Goal: Task Accomplishment & Management: Complete application form

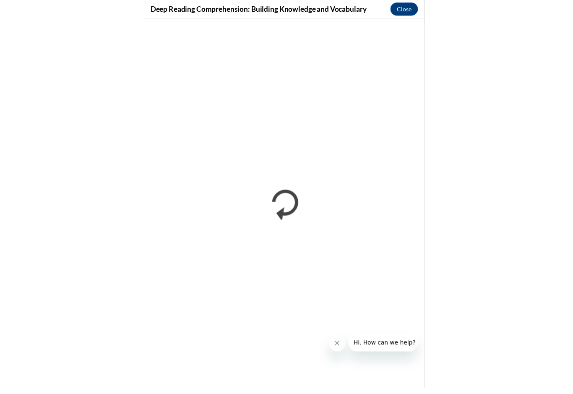
scroll to position [326, 0]
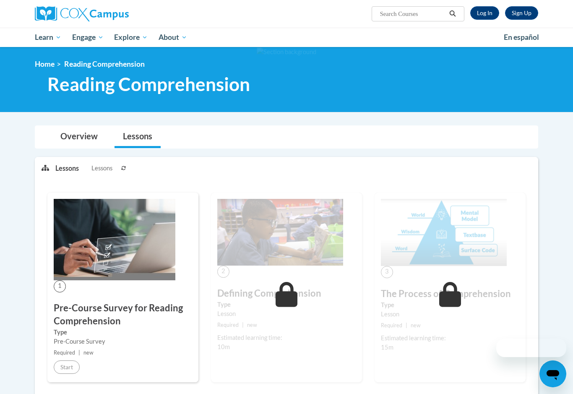
click at [481, 16] on link "Log In" at bounding box center [484, 12] width 29 height 13
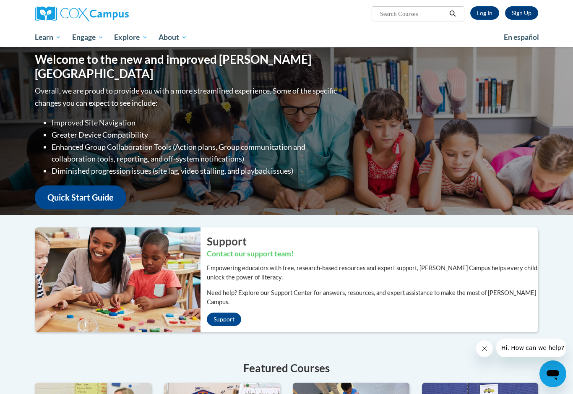
click at [496, 6] on div "Sign Up Log In" at bounding box center [501, 12] width 74 height 13
click at [488, 14] on link "Log In" at bounding box center [484, 12] width 29 height 13
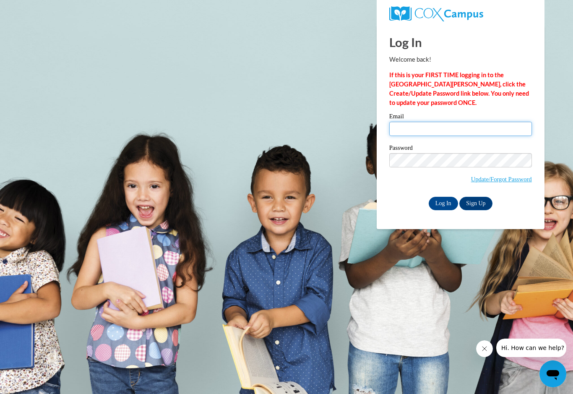
type input "[EMAIL_ADDRESS][DOMAIN_NAME]"
click at [443, 203] on input "Log In" at bounding box center [443, 203] width 29 height 13
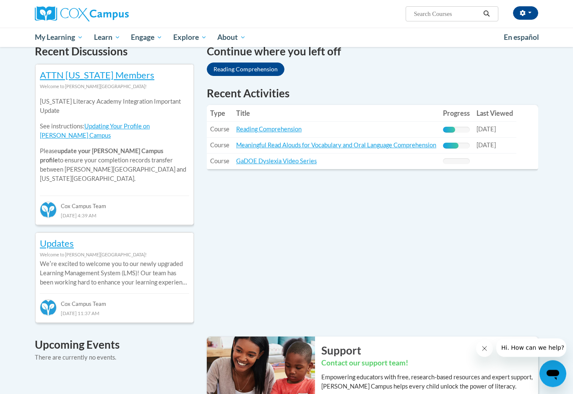
scroll to position [264, 0]
click at [266, 125] on link "Reading Comprehension" at bounding box center [268, 128] width 65 height 7
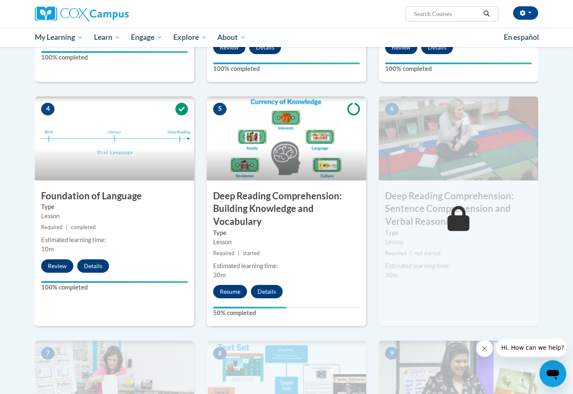
scroll to position [354, 0]
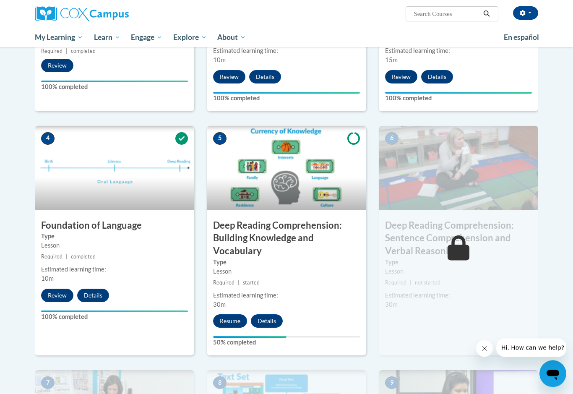
click at [227, 323] on button "Resume" at bounding box center [230, 321] width 34 height 13
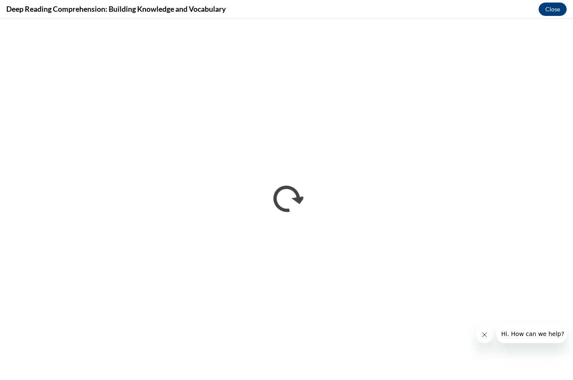
scroll to position [283, 0]
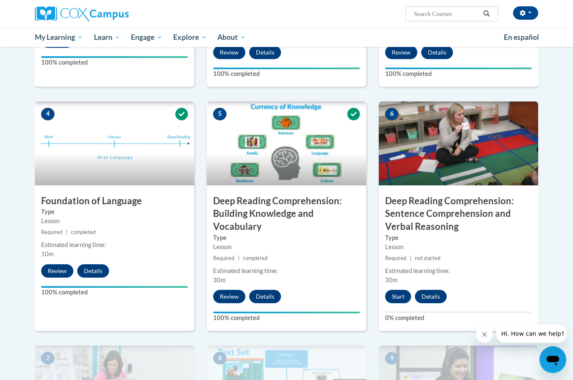
scroll to position [350, 0]
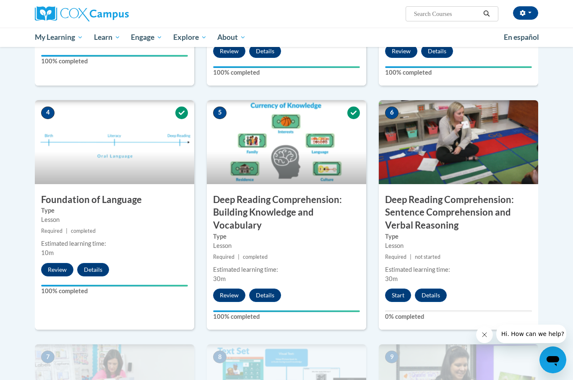
click at [388, 297] on button "Start" at bounding box center [398, 295] width 26 height 13
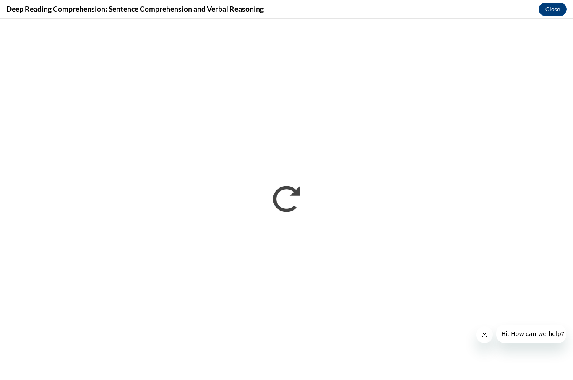
scroll to position [0, 0]
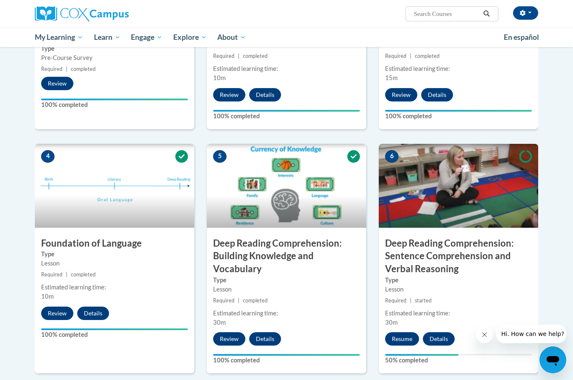
scroll to position [310, 0]
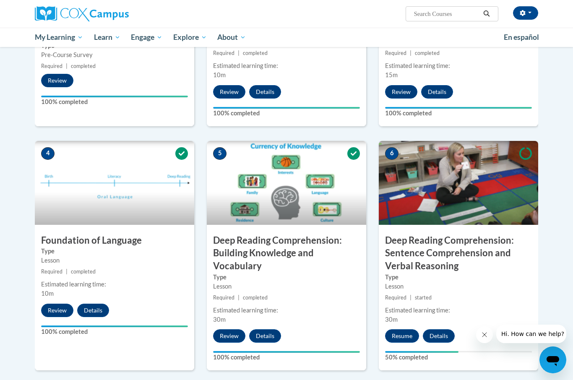
click at [404, 332] on button "Resume" at bounding box center [402, 335] width 34 height 13
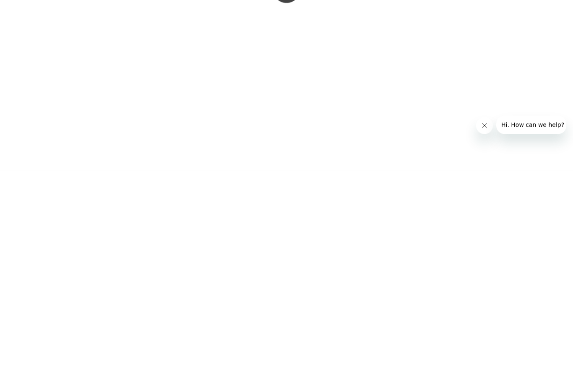
scroll to position [714, 0]
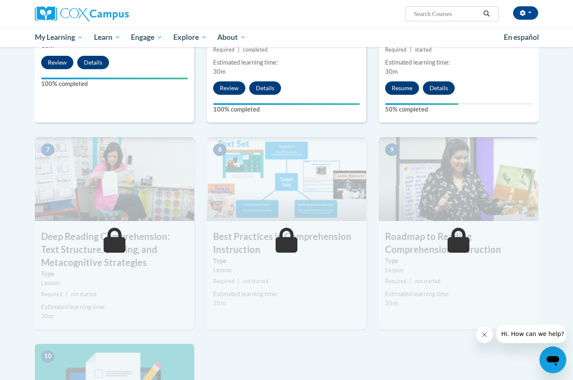
scroll to position [557, 0]
click at [404, 89] on button "Resume" at bounding box center [402, 88] width 34 height 13
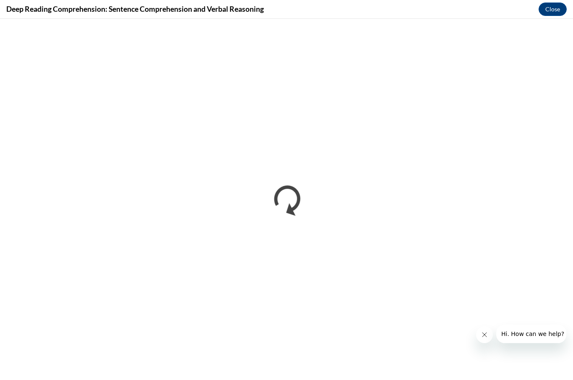
scroll to position [0, 0]
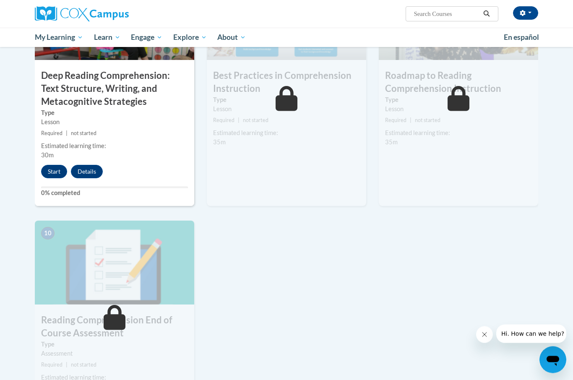
scroll to position [719, 0]
click at [53, 167] on button "Start" at bounding box center [54, 171] width 26 height 13
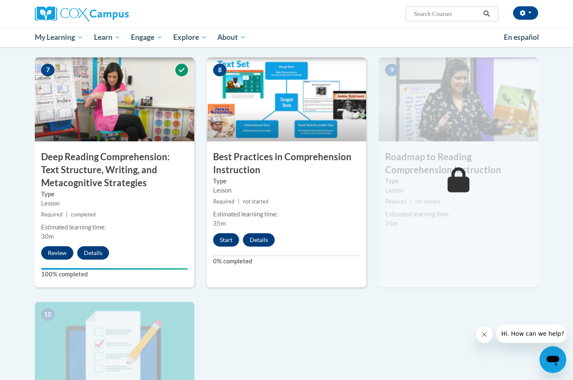
scroll to position [637, 0]
click at [231, 236] on button "Start" at bounding box center [226, 239] width 26 height 13
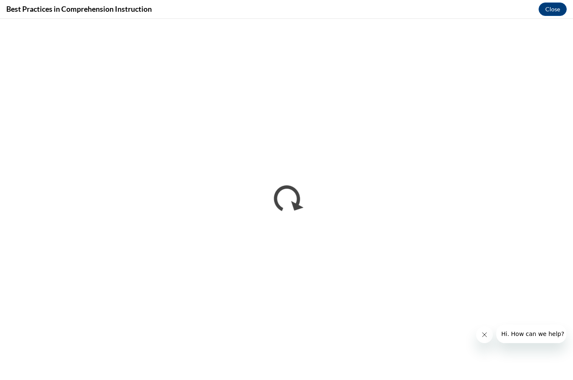
scroll to position [651, 0]
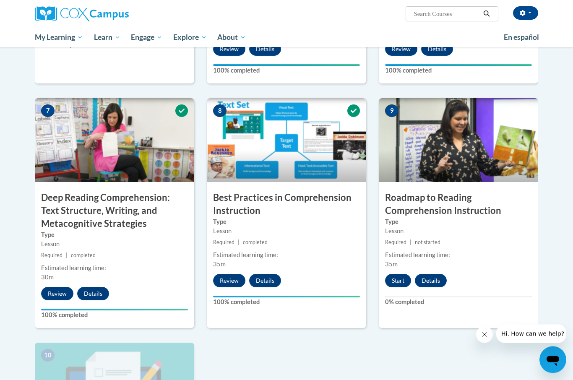
scroll to position [597, 0]
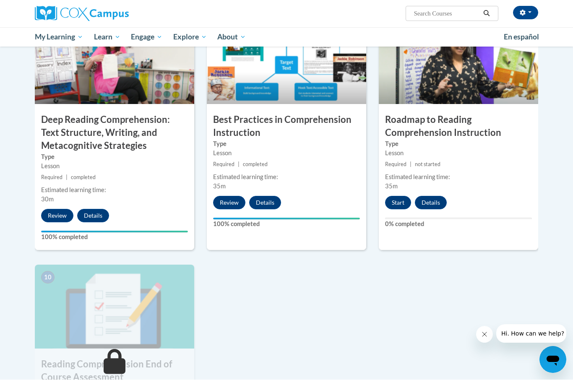
click at [398, 199] on button "Start" at bounding box center [398, 202] width 26 height 13
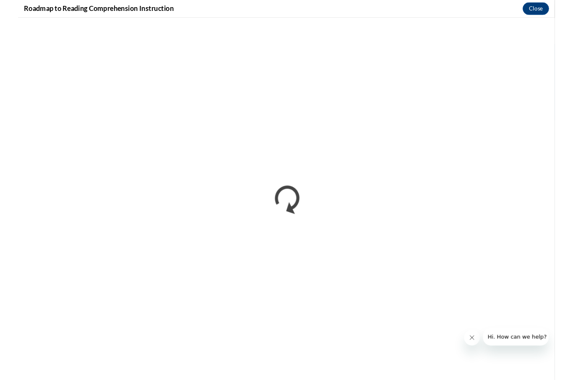
scroll to position [675, 0]
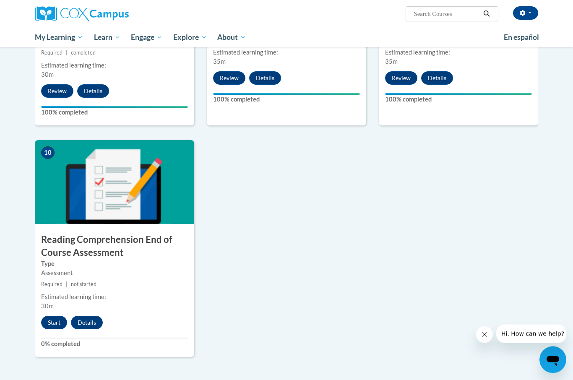
scroll to position [799, 0]
click at [49, 318] on button "Start" at bounding box center [54, 322] width 26 height 13
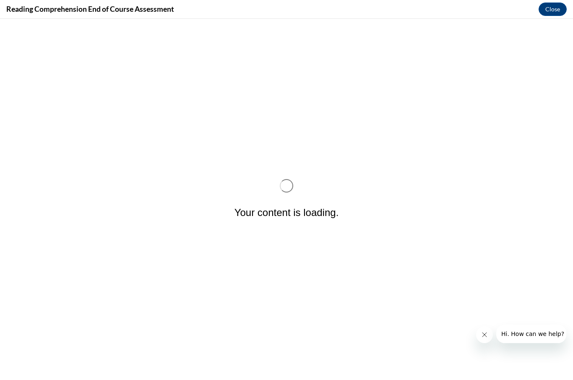
scroll to position [0, 0]
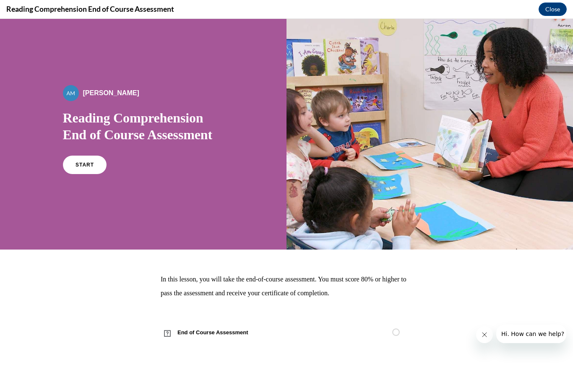
click at [80, 174] on link "START" at bounding box center [85, 165] width 44 height 18
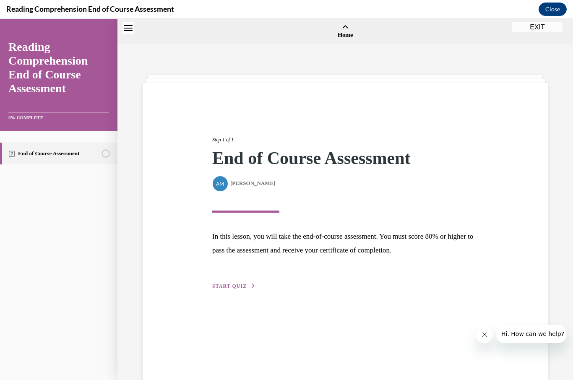
scroll to position [26, 0]
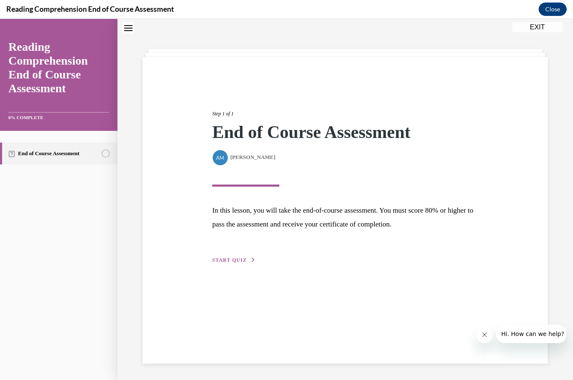
click at [254, 247] on div "Step 1 of 1 End of Course Assessment By [PERSON_NAME] [PERSON_NAME] In this les…" at bounding box center [345, 178] width 279 height 174
click at [251, 262] on icon "button" at bounding box center [253, 260] width 5 height 5
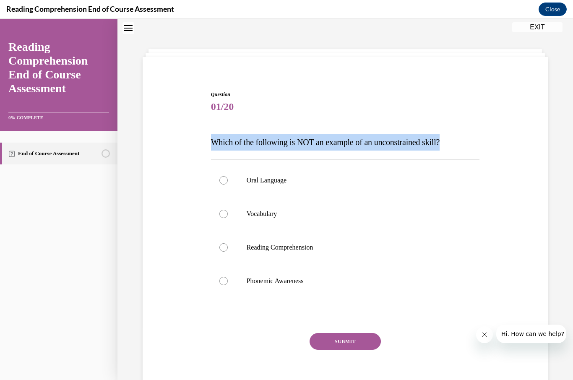
copy span "Which of the following is NOT an example of an unconstrained skill?"
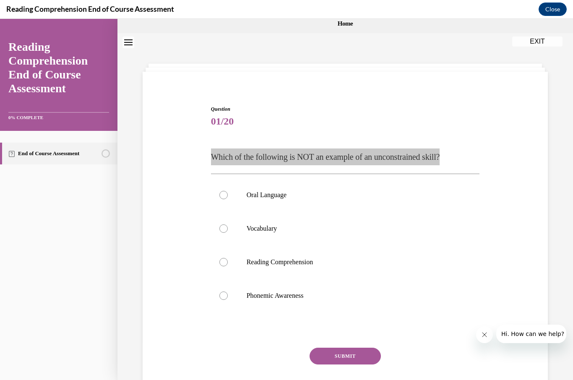
scroll to position [520, 0]
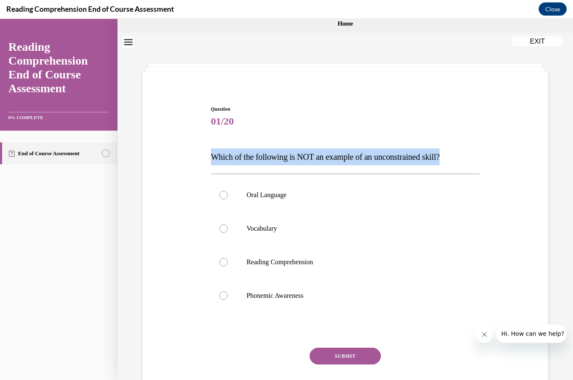
click at [232, 268] on label "Reading Comprehension" at bounding box center [345, 262] width 269 height 34
click at [228, 266] on input "Reading Comprehension" at bounding box center [223, 262] width 8 height 8
radio input "true"
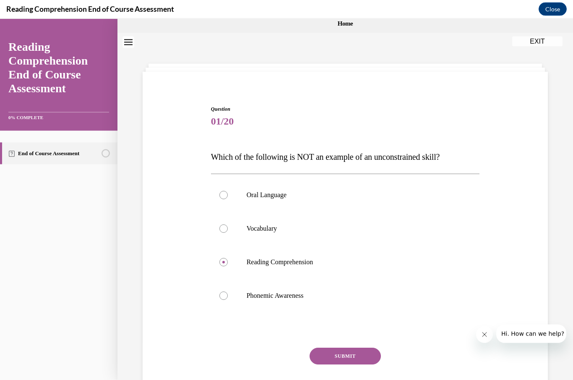
click at [221, 302] on label "Phonemic Awareness" at bounding box center [345, 296] width 269 height 34
click at [221, 300] on input "Phonemic Awareness" at bounding box center [223, 295] width 8 height 8
radio input "true"
click at [331, 356] on button "SUBMIT" at bounding box center [345, 355] width 71 height 17
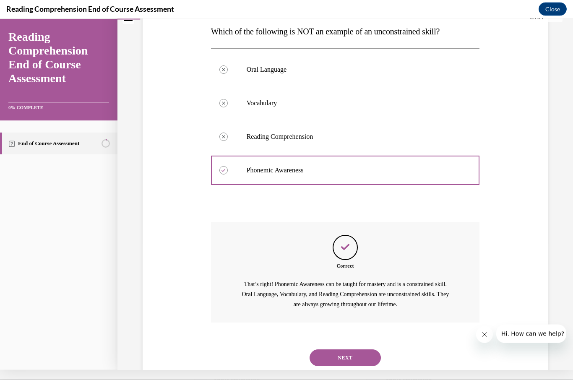
scroll to position [141, 0]
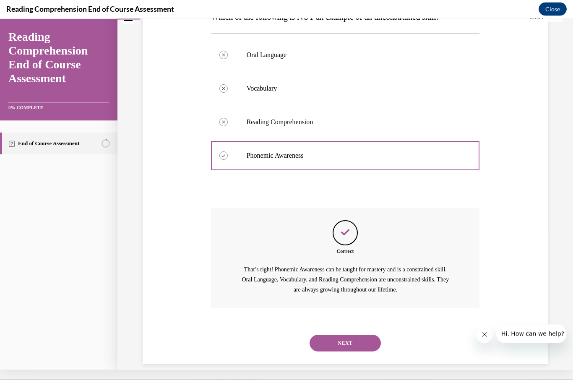
click at [330, 334] on button "NEXT" at bounding box center [345, 342] width 71 height 17
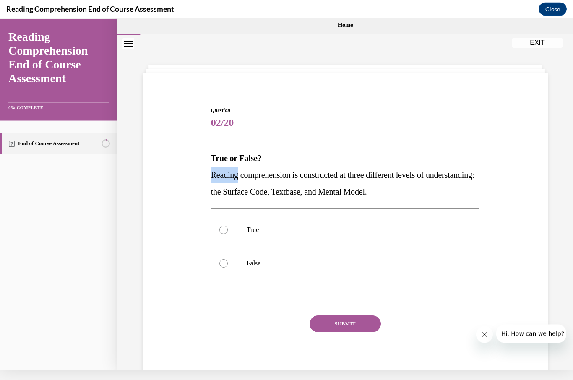
scroll to position [0, 0]
click at [123, 0] on div "Reading Comprehension End of Course Assessment Close" at bounding box center [286, 9] width 573 height 19
click at [222, 221] on label "True" at bounding box center [345, 230] width 269 height 34
click at [222, 225] on input "True" at bounding box center [223, 229] width 8 height 8
radio input "true"
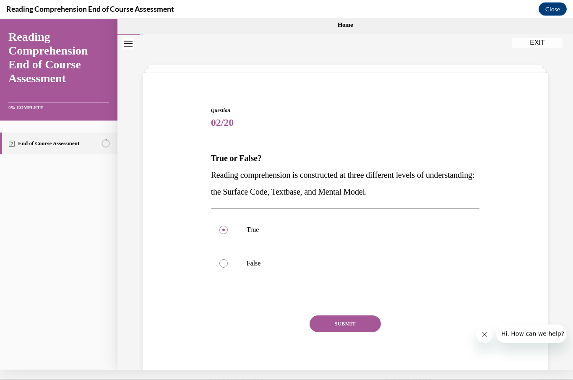
click at [325, 323] on button "SUBMIT" at bounding box center [345, 323] width 71 height 17
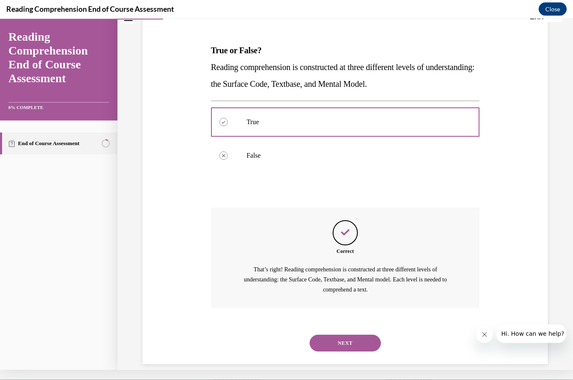
click at [318, 334] on button "NEXT" at bounding box center [345, 342] width 71 height 17
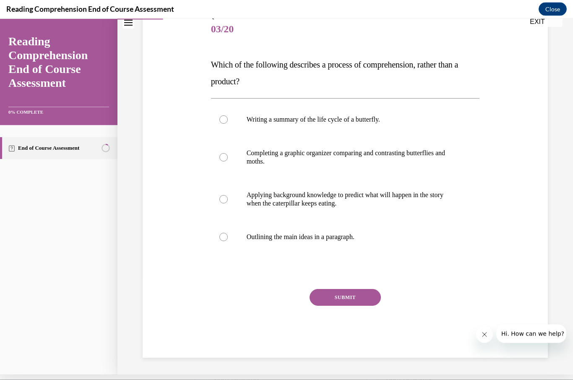
scroll to position [88, 0]
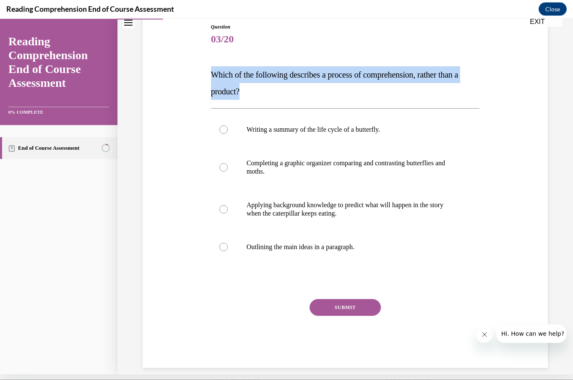
click at [383, 211] on p "Applying background knowledge to predict what will happen in the story when the…" at bounding box center [353, 209] width 212 height 17
click at [228, 211] on input "Applying background knowledge to predict what will happen in the story when the…" at bounding box center [223, 209] width 8 height 8
radio input "true"
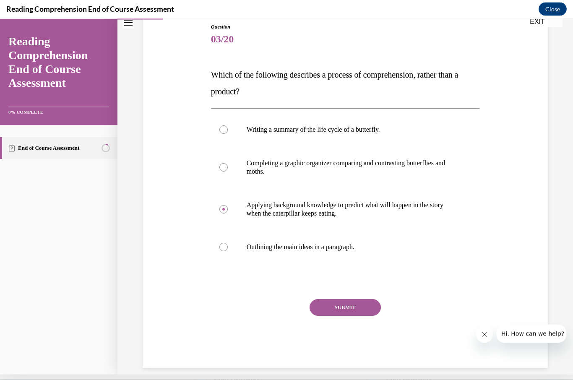
click at [353, 296] on div "Question 03/20 Which of the following describes a process of comprehension, rat…" at bounding box center [345, 195] width 269 height 345
click at [357, 305] on button "SUBMIT" at bounding box center [345, 307] width 71 height 17
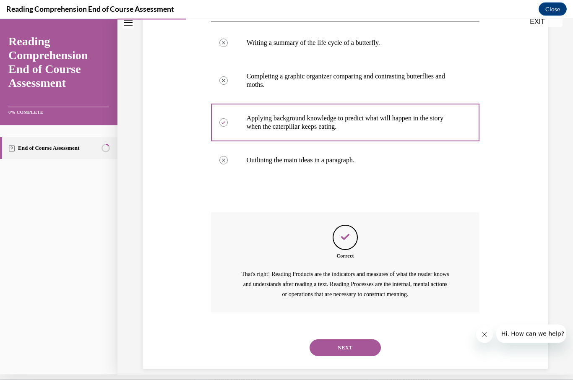
click at [353, 339] on button "NEXT" at bounding box center [345, 347] width 71 height 17
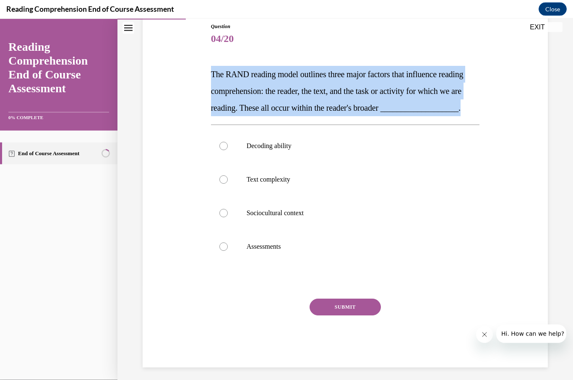
copy span "The RAND reading model outlines three major factors that influence reading comp…"
click at [319, 230] on label "Sociocultural context" at bounding box center [345, 213] width 269 height 34
click at [228, 217] on input "Sociocultural context" at bounding box center [223, 213] width 8 height 8
radio input "true"
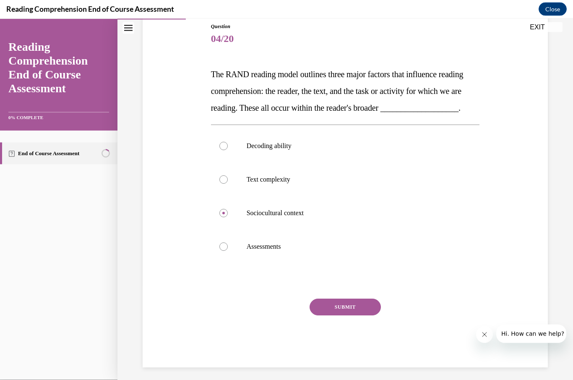
click at [355, 315] on button "SUBMIT" at bounding box center [345, 307] width 71 height 17
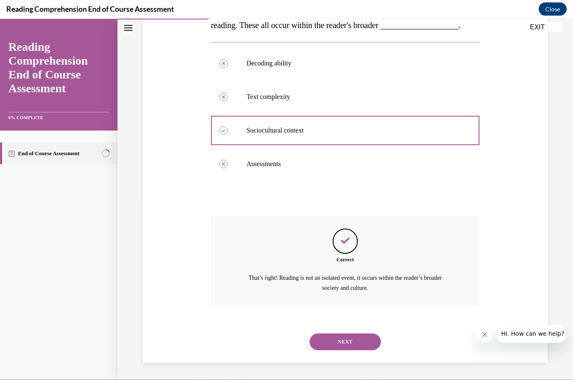
click at [357, 339] on button "NEXT" at bounding box center [345, 341] width 71 height 17
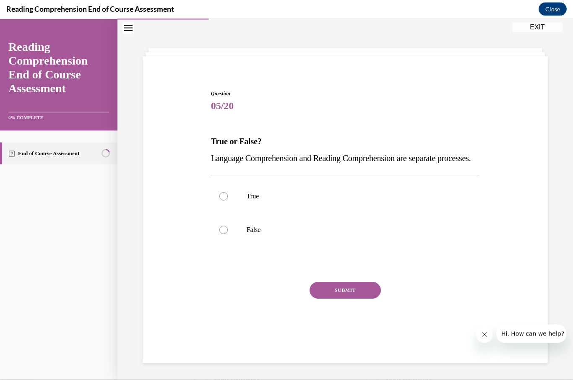
scroll to position [21, 0]
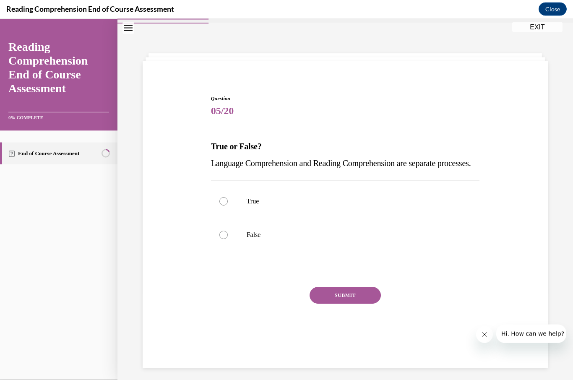
click at [219, 162] on span "Language Comprehension and Reading Comprehension are separate processes." at bounding box center [341, 163] width 260 height 9
click at [266, 239] on p "False" at bounding box center [353, 235] width 212 height 8
click at [228, 239] on input "False" at bounding box center [223, 235] width 8 height 8
radio input "true"
click at [342, 304] on button "SUBMIT" at bounding box center [345, 295] width 71 height 17
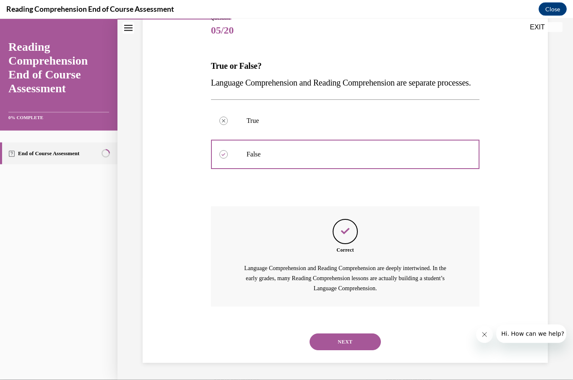
click at [348, 345] on button "NEXT" at bounding box center [345, 341] width 71 height 17
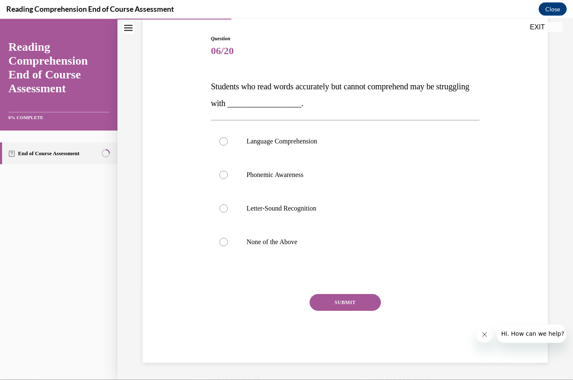
scroll to position [71, 0]
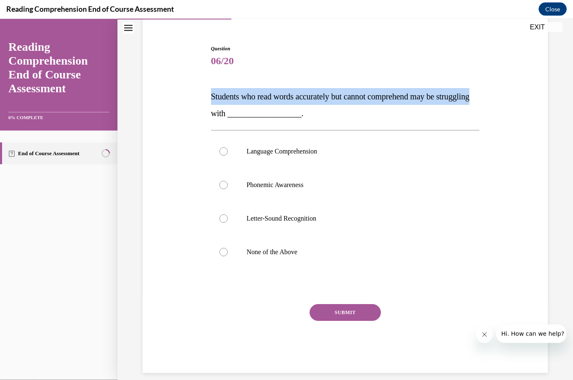
click at [235, 154] on label "Language Comprehension" at bounding box center [345, 152] width 269 height 34
click at [228, 154] on input "Language Comprehension" at bounding box center [223, 151] width 8 height 8
radio input "true"
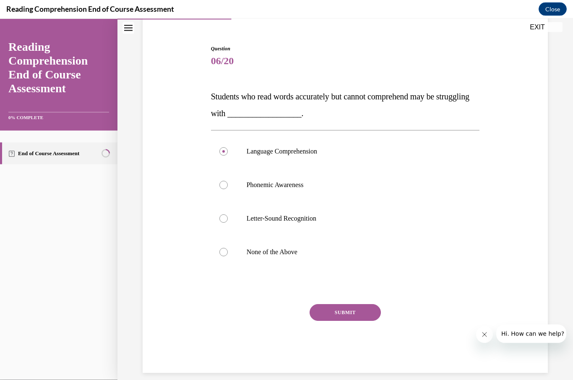
click at [369, 308] on button "SUBMIT" at bounding box center [345, 312] width 71 height 17
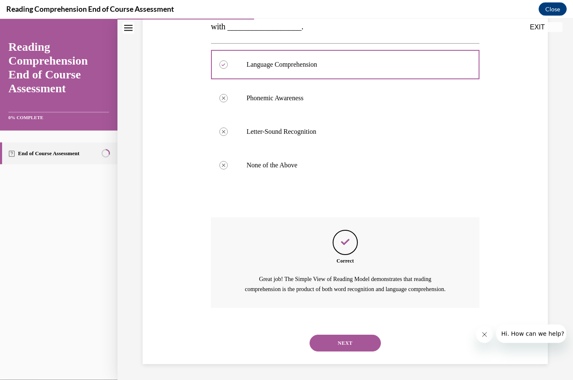
click at [357, 350] on button "NEXT" at bounding box center [345, 343] width 71 height 17
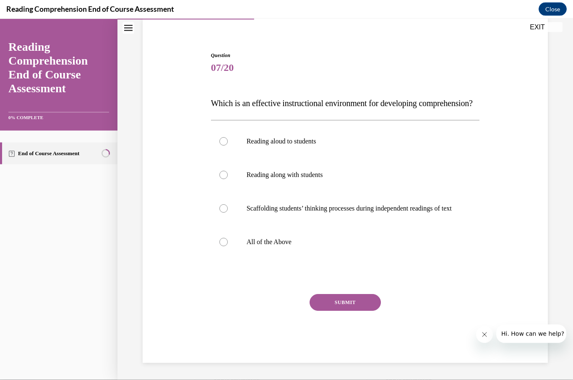
scroll to position [80, 0]
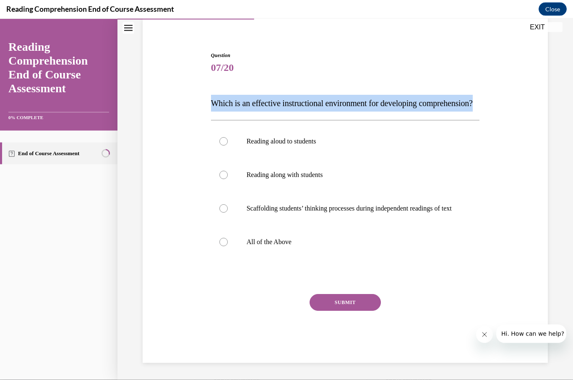
click at [536, 167] on div "Question 07/20 Which is an effective instructional environment for developing c…" at bounding box center [345, 194] width 409 height 336
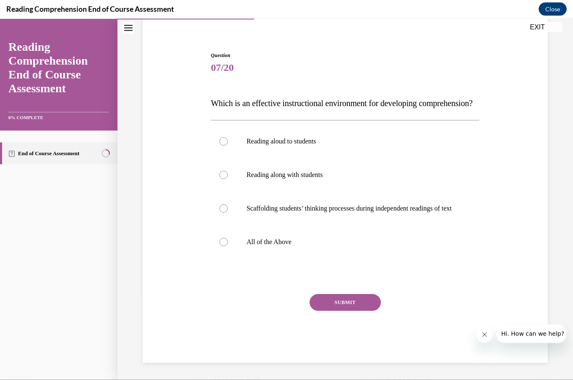
click at [301, 246] on p "All of the Above" at bounding box center [353, 242] width 212 height 8
click at [228, 246] on input "All of the Above" at bounding box center [223, 242] width 8 height 8
radio input "true"
click at [356, 305] on button "SUBMIT" at bounding box center [345, 302] width 71 height 17
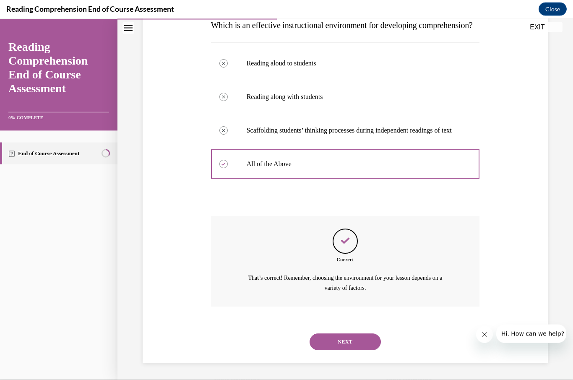
click at [355, 340] on button "NEXT" at bounding box center [345, 341] width 71 height 17
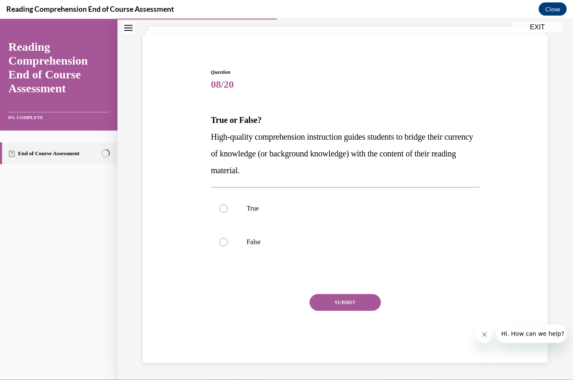
scroll to position [38, 0]
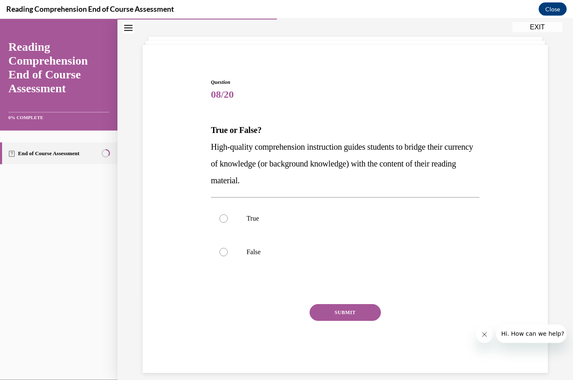
click at [225, 211] on label "True" at bounding box center [345, 219] width 269 height 34
click at [225, 214] on input "True" at bounding box center [223, 218] width 8 height 8
radio input "true"
click at [356, 314] on button "SUBMIT" at bounding box center [345, 312] width 71 height 17
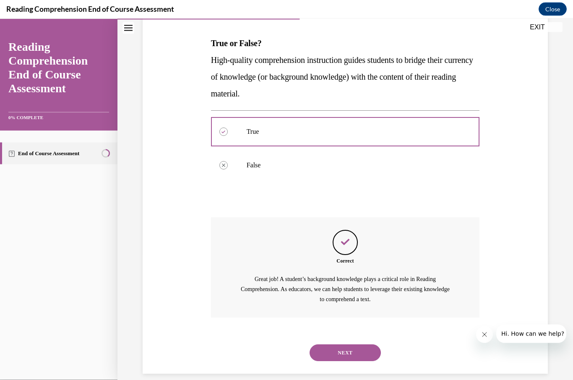
click at [356, 347] on button "NEXT" at bounding box center [345, 352] width 71 height 17
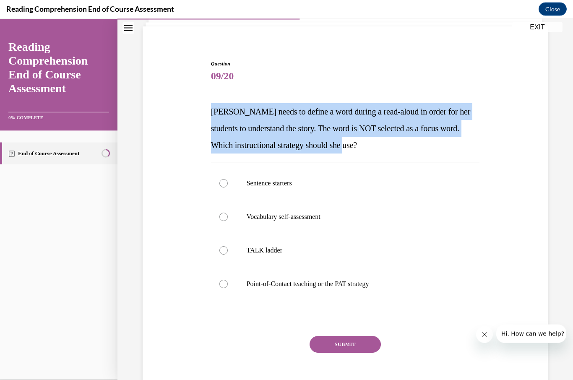
scroll to position [56, 0]
click at [402, 288] on label "Point-of-Contact teaching or the PAT strategy" at bounding box center [345, 284] width 269 height 34
click at [228, 288] on input "Point-of-Contact teaching or the PAT strategy" at bounding box center [223, 284] width 8 height 8
radio input "true"
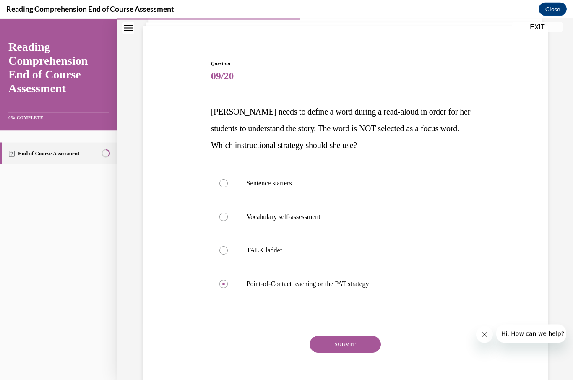
click at [359, 341] on button "SUBMIT" at bounding box center [345, 344] width 71 height 17
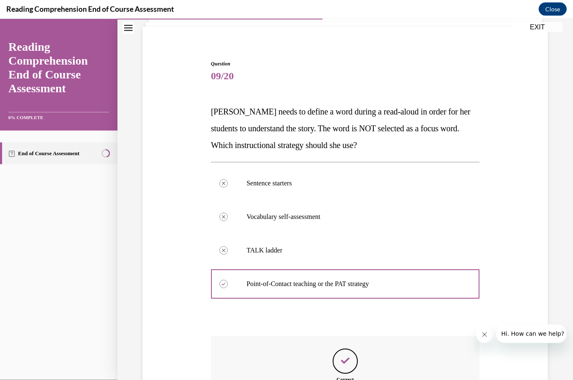
scroll to position [10, 0]
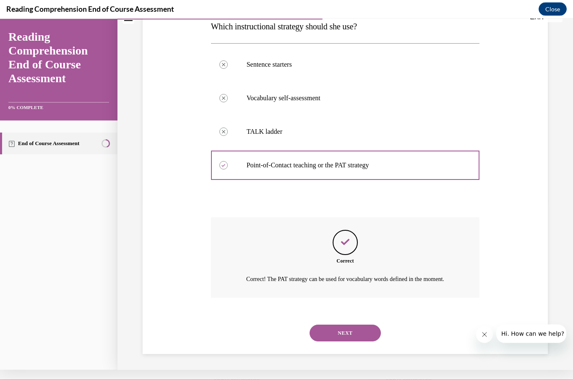
click at [346, 331] on button "NEXT" at bounding box center [345, 332] width 71 height 17
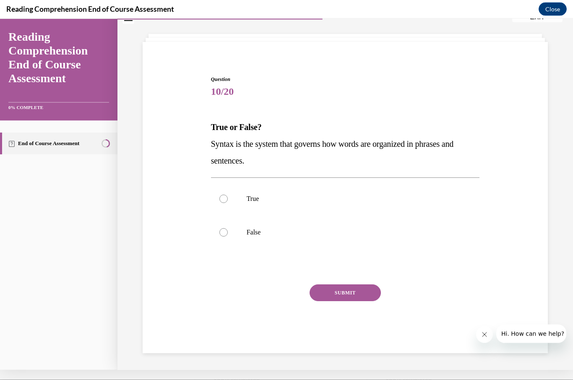
scroll to position [26, 0]
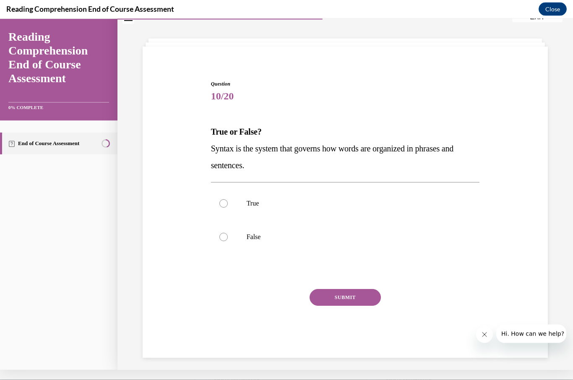
click at [288, 204] on p "True" at bounding box center [353, 203] width 212 height 8
click at [228, 204] on input "True" at bounding box center [223, 203] width 8 height 8
radio input "true"
click at [344, 296] on button "SUBMIT" at bounding box center [345, 297] width 71 height 17
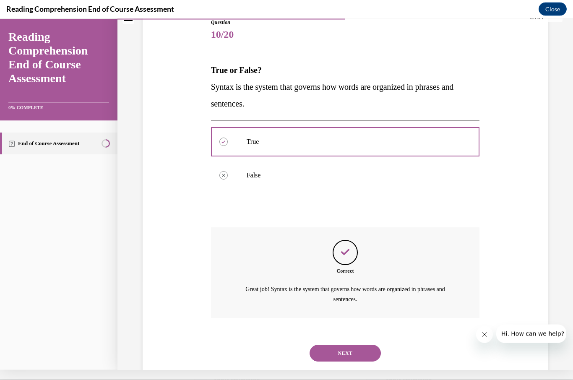
scroll to position [98, 0]
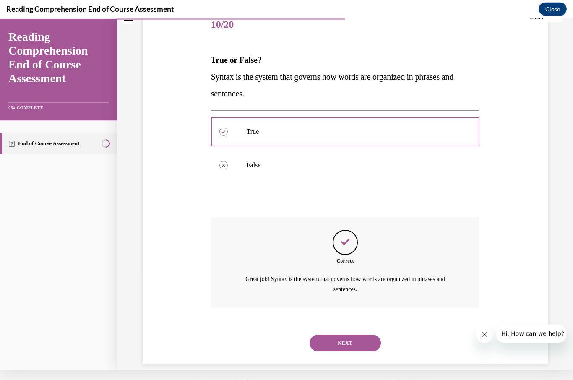
click at [341, 334] on button "NEXT" at bounding box center [345, 342] width 71 height 17
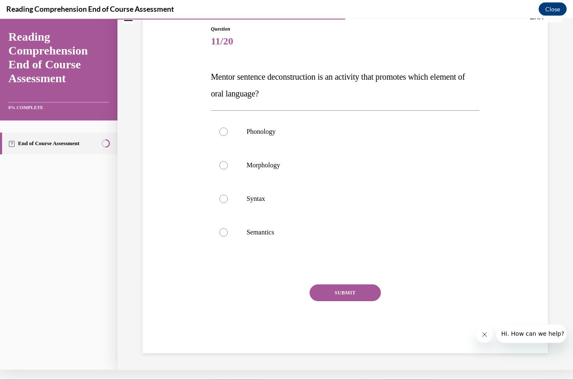
scroll to position [71, 0]
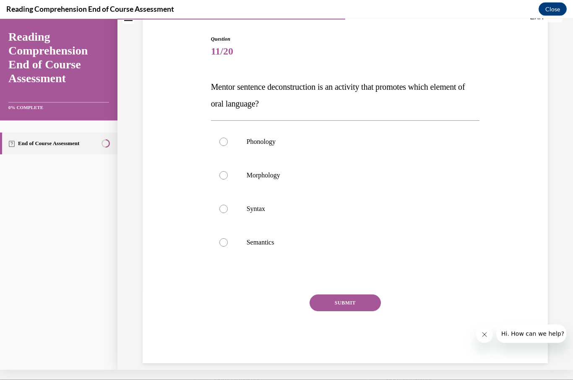
click at [337, 209] on p "Syntax" at bounding box center [353, 208] width 212 height 8
click at [228, 209] on input "Syntax" at bounding box center [223, 208] width 8 height 8
radio input "true"
click at [349, 304] on button "SUBMIT" at bounding box center [345, 302] width 71 height 17
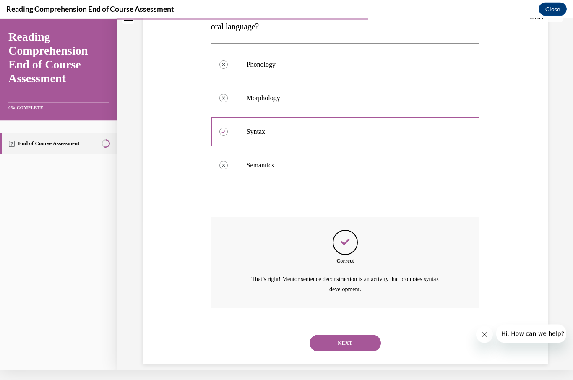
click at [349, 334] on button "NEXT" at bounding box center [345, 342] width 71 height 17
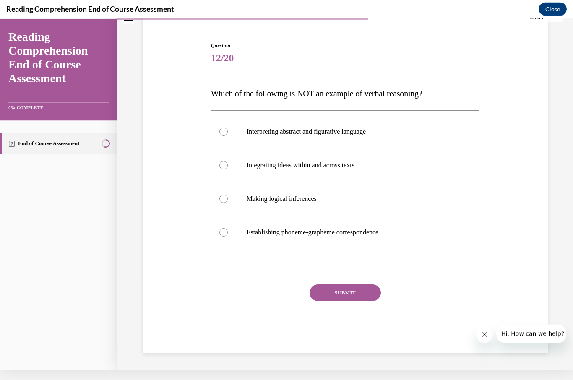
scroll to position [55, 0]
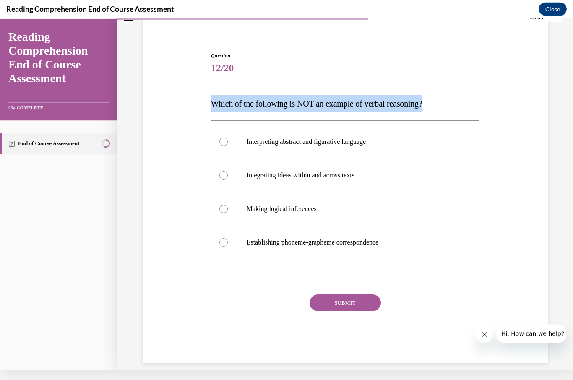
click at [412, 244] on p "Establishing phoneme-grapheme correspondence" at bounding box center [353, 242] width 212 height 8
click at [228, 244] on input "Establishing phoneme-grapheme correspondence" at bounding box center [223, 242] width 8 height 8
radio input "true"
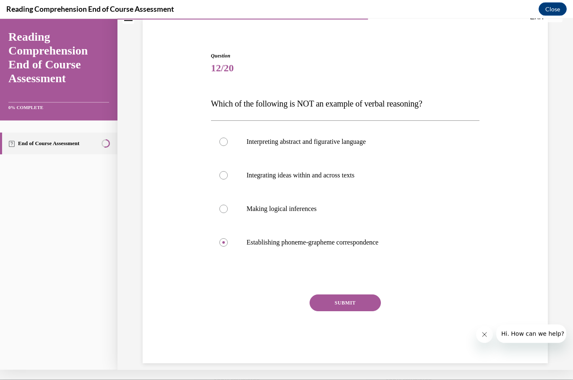
click at [349, 306] on button "SUBMIT" at bounding box center [345, 302] width 71 height 17
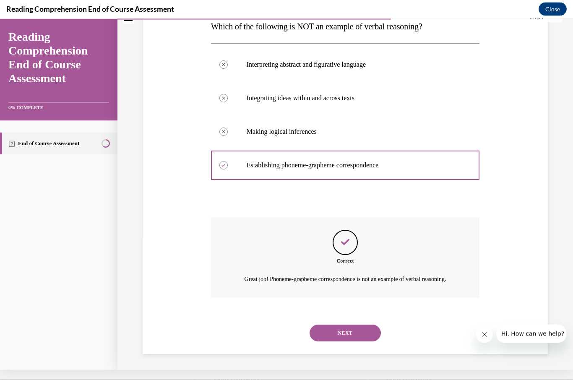
click at [354, 333] on button "NEXT" at bounding box center [345, 332] width 71 height 17
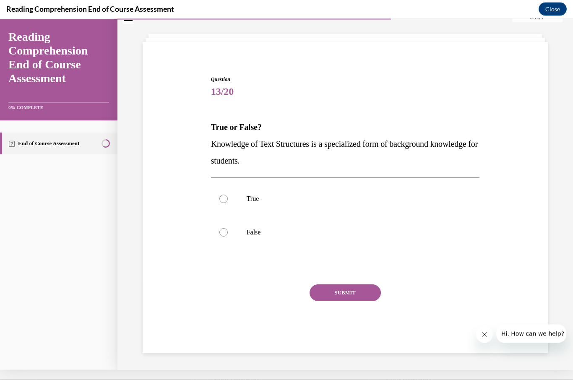
scroll to position [26, 0]
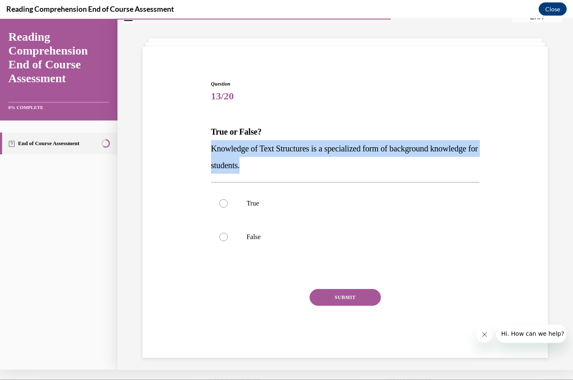
click at [341, 196] on label "True" at bounding box center [345, 203] width 269 height 34
click at [228, 199] on input "True" at bounding box center [223, 203] width 8 height 8
radio input "true"
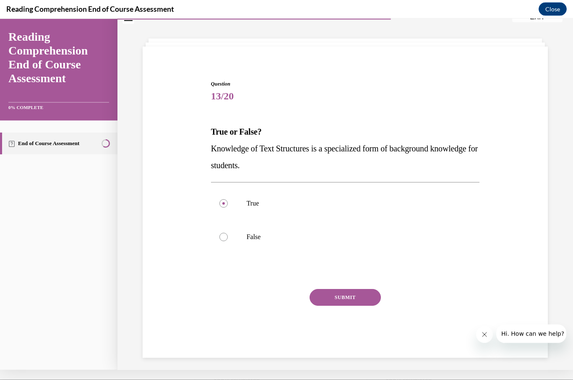
click at [336, 297] on button "SUBMIT" at bounding box center [345, 297] width 71 height 17
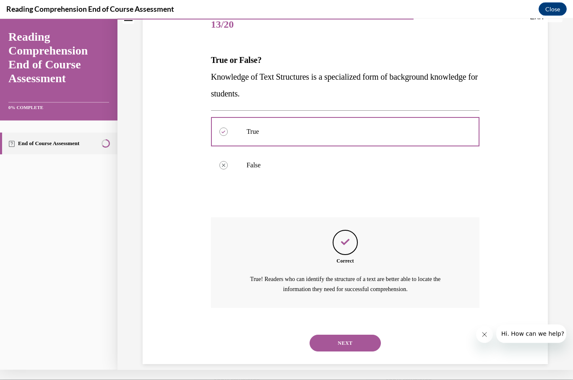
click at [342, 334] on button "NEXT" at bounding box center [345, 342] width 71 height 17
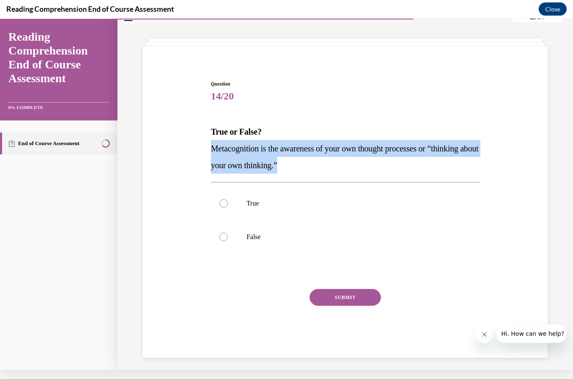
click at [318, 206] on p "True" at bounding box center [353, 203] width 212 height 8
click at [228, 206] on input "True" at bounding box center [223, 203] width 8 height 8
radio input "true"
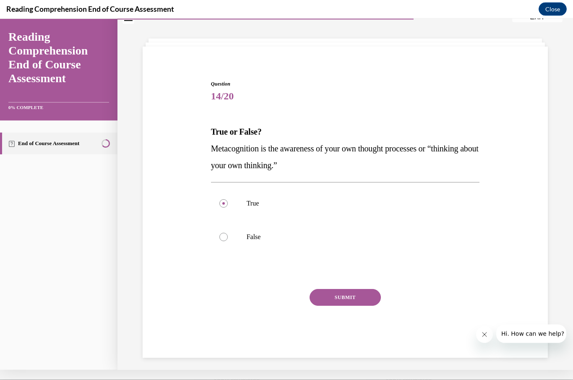
click at [349, 295] on button "SUBMIT" at bounding box center [345, 297] width 71 height 17
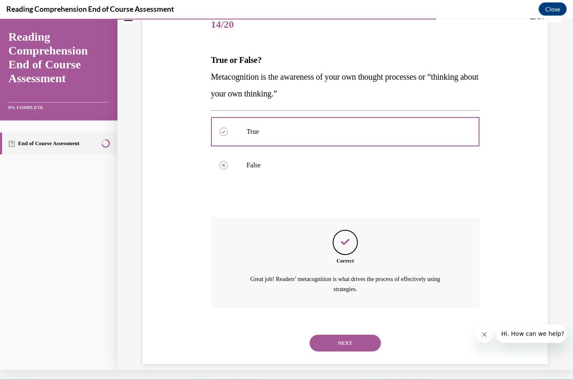
click at [352, 334] on button "NEXT" at bounding box center [345, 342] width 71 height 17
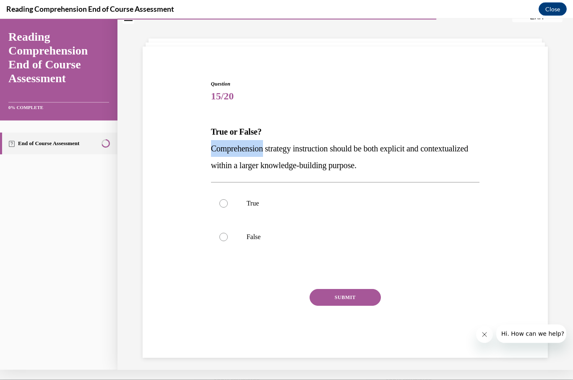
scroll to position [12, 0]
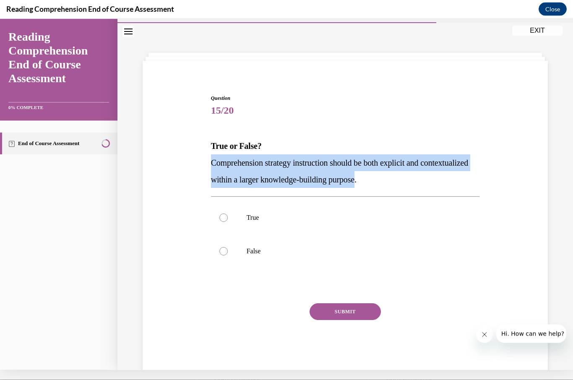
click at [409, 216] on p "True" at bounding box center [353, 217] width 212 height 8
click at [228, 216] on input "True" at bounding box center [223, 217] width 8 height 8
radio input "true"
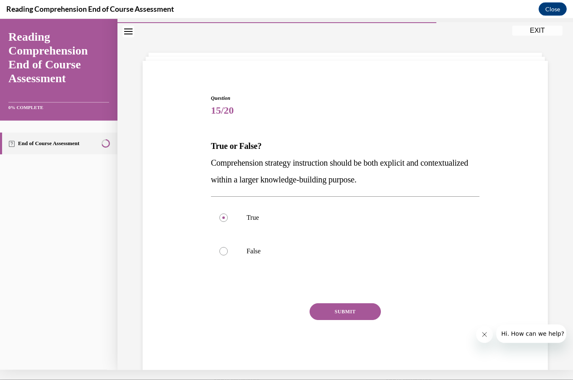
click at [354, 315] on button "SUBMIT" at bounding box center [345, 311] width 71 height 17
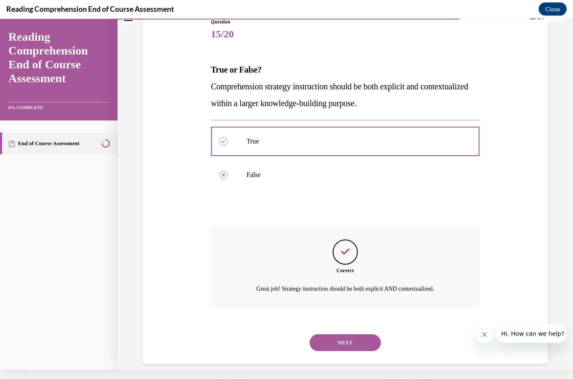
click at [350, 334] on button "NEXT" at bounding box center [345, 342] width 71 height 17
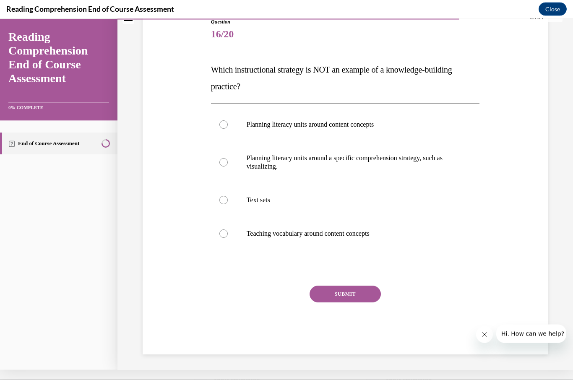
scroll to position [80, 0]
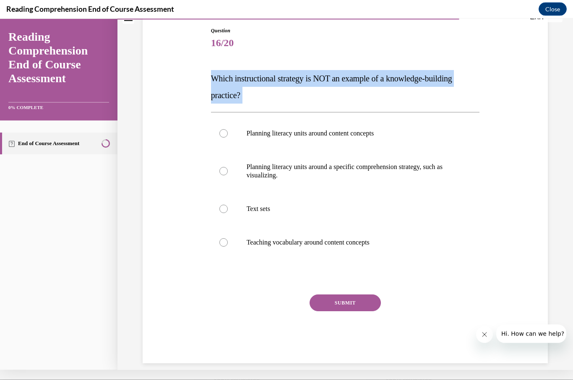
click at [536, 167] on div "Question 16/20 Which instructional strategy is NOT an example of a knowledge-bu…" at bounding box center [345, 182] width 409 height 362
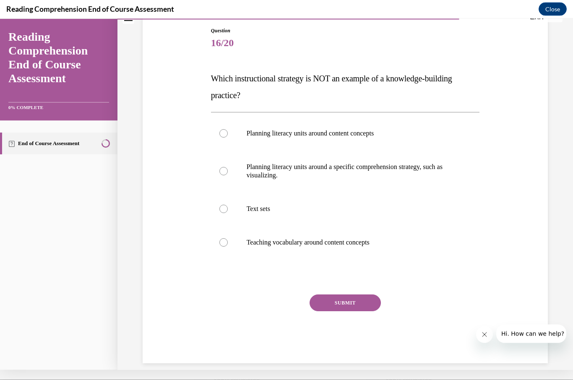
click at [414, 169] on p "Planning literacy units around a specific comprehension strategy, such as visua…" at bounding box center [353, 170] width 212 height 17
click at [228, 169] on input "Planning literacy units around a specific comprehension strategy, such as visua…" at bounding box center [223, 171] width 8 height 8
radio input "true"
click at [351, 300] on button "SUBMIT" at bounding box center [345, 302] width 71 height 17
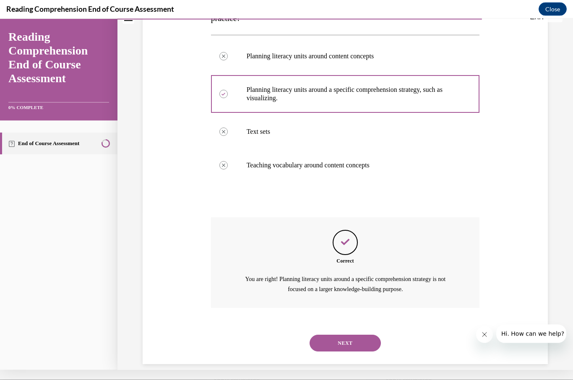
click at [346, 336] on button "NEXT" at bounding box center [345, 342] width 71 height 17
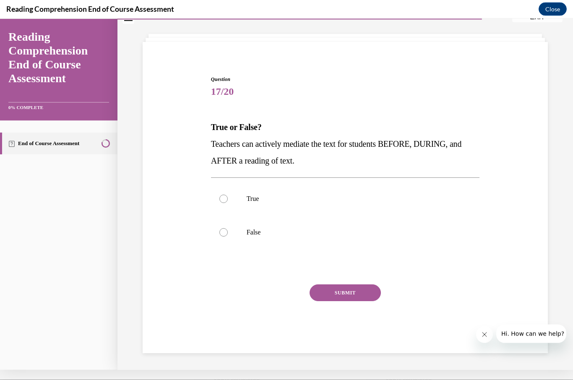
scroll to position [26, 0]
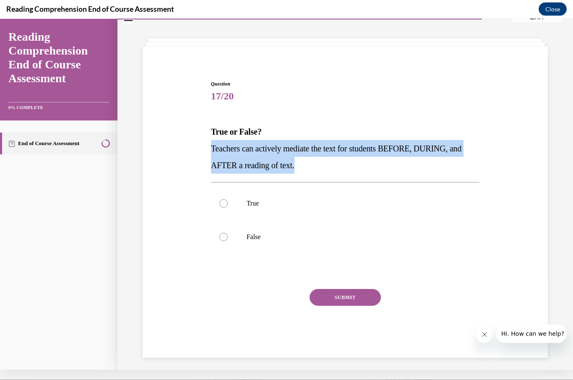
click at [329, 192] on label "True" at bounding box center [345, 203] width 269 height 34
click at [228, 199] on input "True" at bounding box center [223, 203] width 8 height 8
radio input "true"
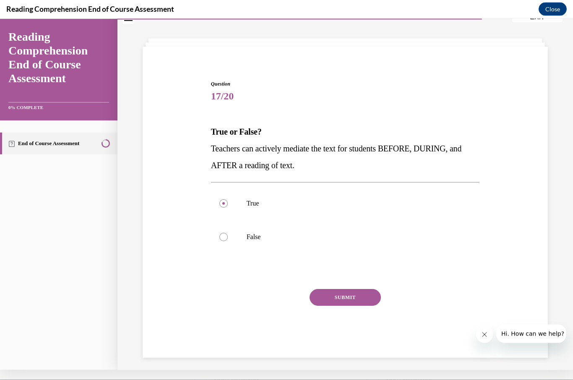
click at [346, 293] on button "SUBMIT" at bounding box center [345, 297] width 71 height 17
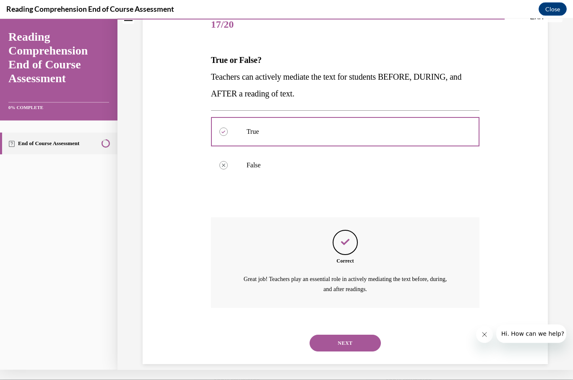
click at [354, 337] on button "NEXT" at bounding box center [345, 342] width 71 height 17
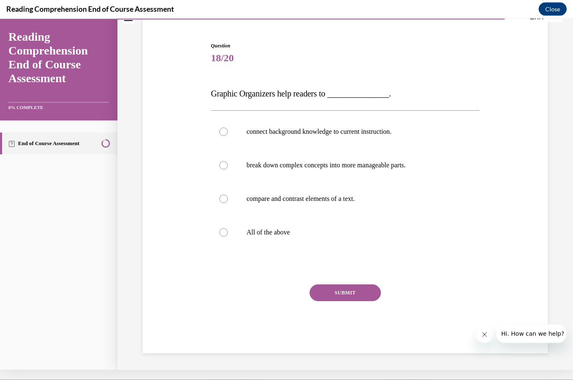
scroll to position [55, 0]
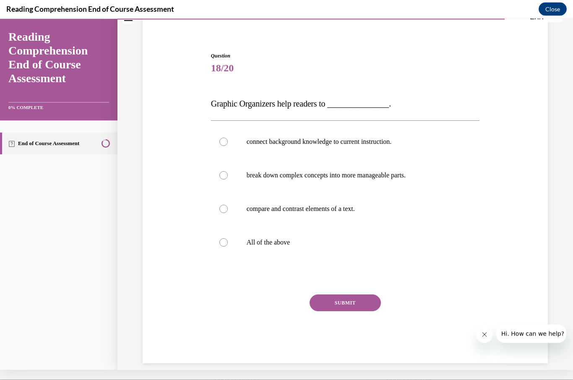
click at [284, 242] on p "All of the above" at bounding box center [353, 242] width 212 height 8
click at [228, 242] on input "All of the above" at bounding box center [223, 242] width 8 height 8
radio input "true"
click at [350, 296] on button "SUBMIT" at bounding box center [345, 302] width 71 height 17
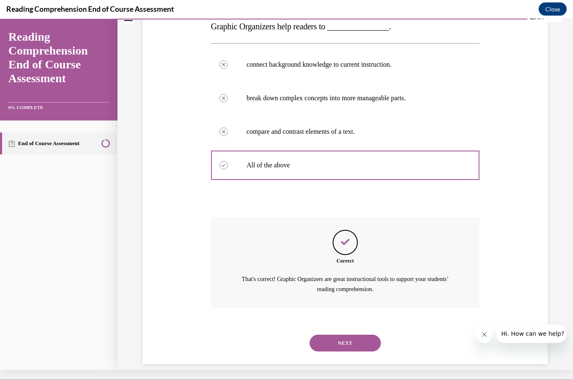
click at [353, 334] on button "NEXT" at bounding box center [345, 342] width 71 height 17
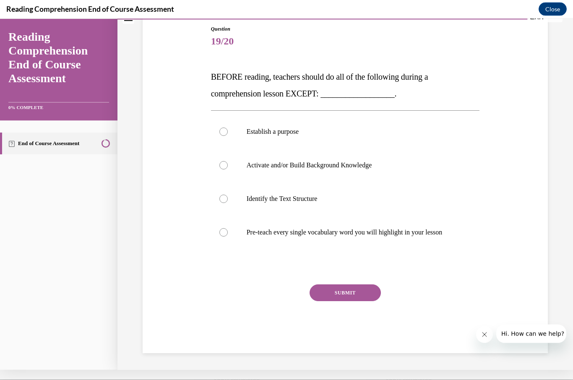
scroll to position [71, 0]
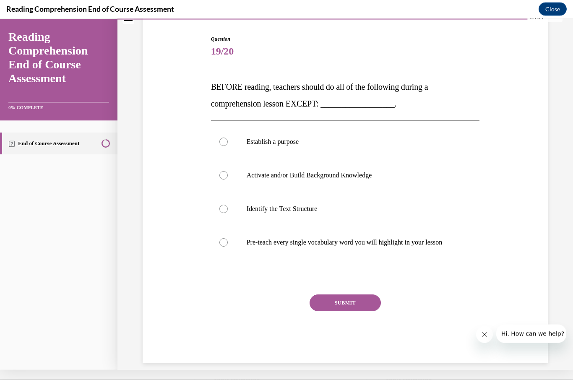
click at [354, 244] on p "Pre-teach every single vocabulary word you will highlight in your lesson" at bounding box center [353, 242] width 212 height 8
click at [228, 244] on input "Pre-teach every single vocabulary word you will highlight in your lesson" at bounding box center [223, 242] width 8 height 8
radio input "true"
click at [358, 306] on button "SUBMIT" at bounding box center [345, 302] width 71 height 17
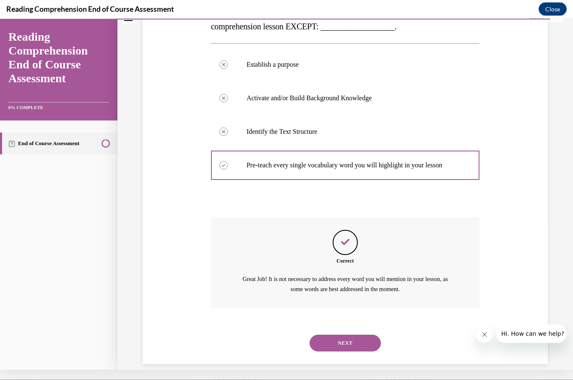
click at [345, 337] on button "NEXT" at bounding box center [345, 342] width 71 height 17
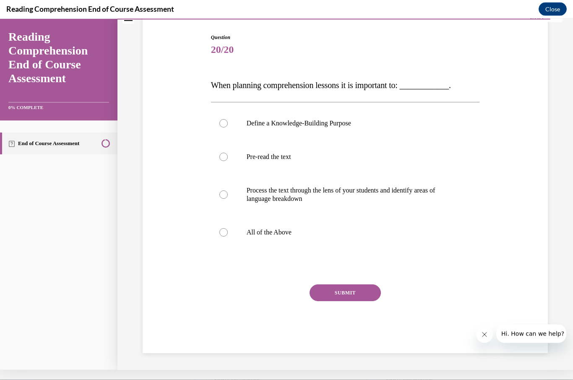
scroll to position [63, 0]
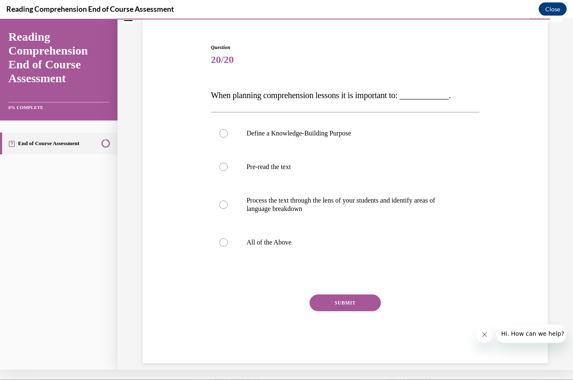
click at [331, 248] on label "All of the Above" at bounding box center [345, 242] width 269 height 34
click at [228, 246] on input "All of the Above" at bounding box center [223, 242] width 8 height 8
radio input "true"
click at [344, 304] on button "SUBMIT" at bounding box center [345, 302] width 71 height 17
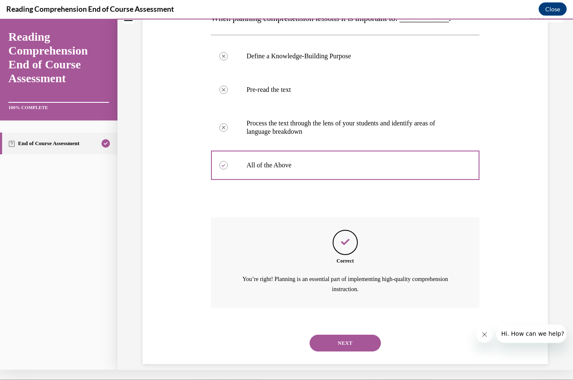
click at [345, 334] on button "NEXT" at bounding box center [345, 342] width 71 height 17
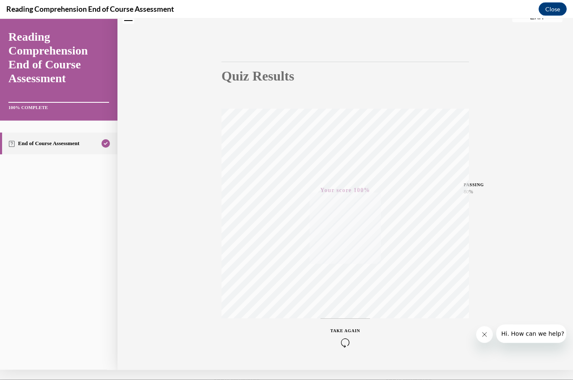
scroll to position [2, 0]
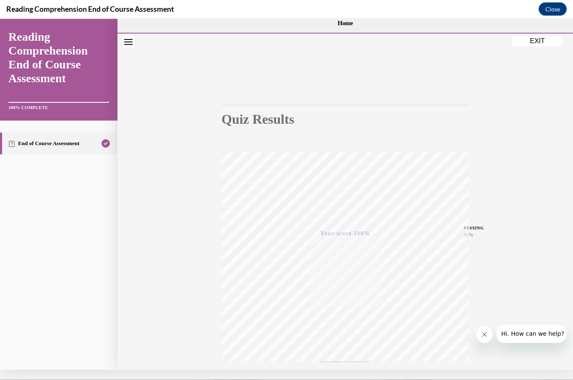
click at [538, 39] on button "EXIT" at bounding box center [537, 41] width 50 height 10
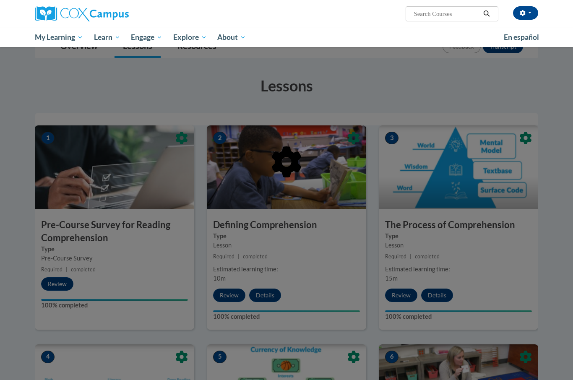
scroll to position [0, 0]
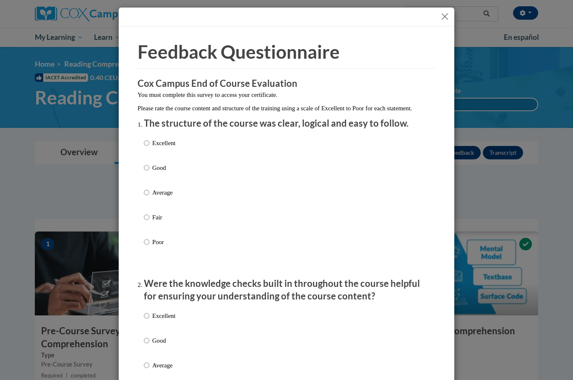
click at [438, 19] on div at bounding box center [287, 17] width 336 height 19
click at [446, 13] on button "Close" at bounding box center [445, 16] width 10 height 10
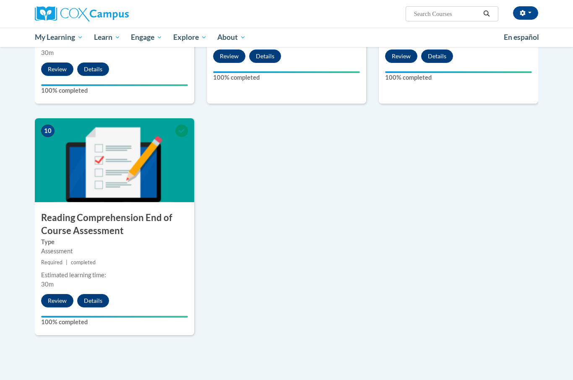
scroll to position [821, 0]
click at [55, 300] on button "Review" at bounding box center [57, 300] width 32 height 13
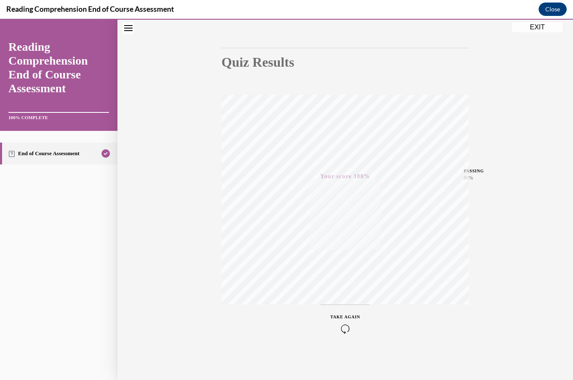
scroll to position [15, 0]
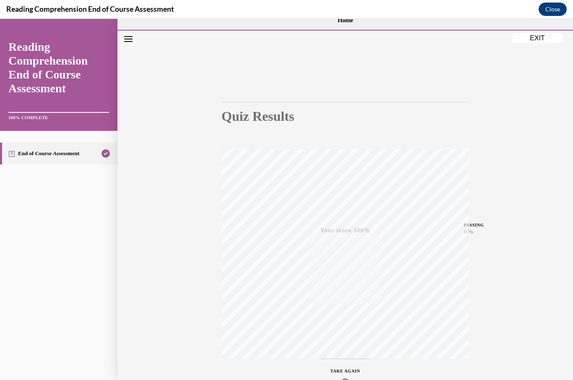
click at [130, 43] on button "Close navigation menu" at bounding box center [128, 39] width 12 height 12
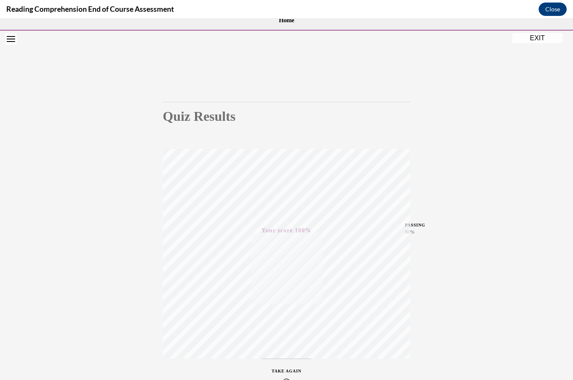
scroll to position [38, 0]
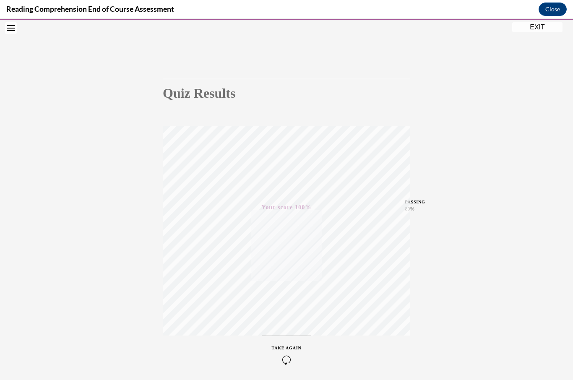
click at [547, 25] on button "EXIT" at bounding box center [537, 27] width 50 height 10
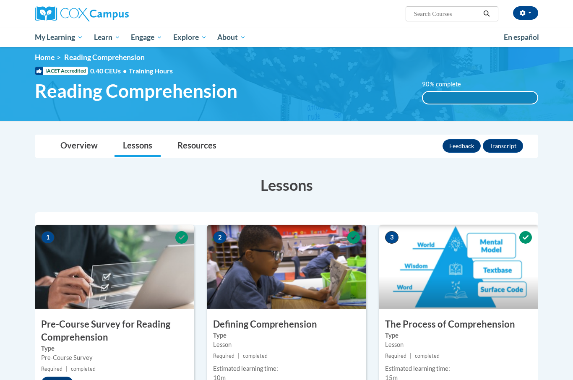
scroll to position [0, 0]
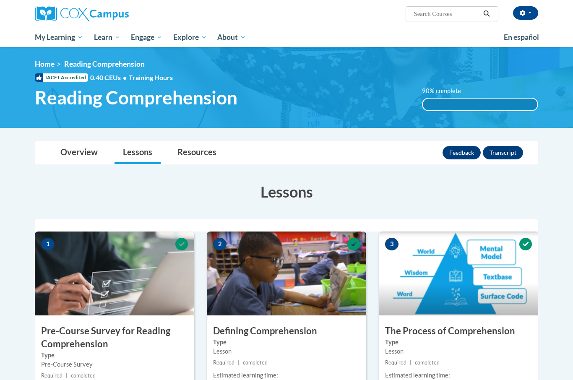
click at [454, 159] on button "Feedback" at bounding box center [462, 152] width 38 height 13
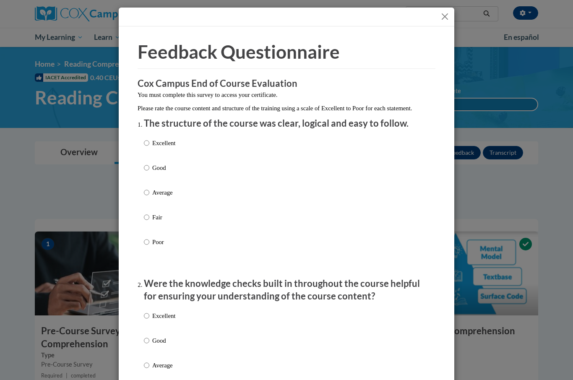
click at [378, 142] on div "Excellent Good Average Fair Poor" at bounding box center [286, 202] width 285 height 137
click at [373, 143] on div "Excellent Good Average Fair Poor" at bounding box center [286, 202] width 285 height 137
click at [146, 140] on input "Excellent" at bounding box center [146, 142] width 5 height 9
radio input "true"
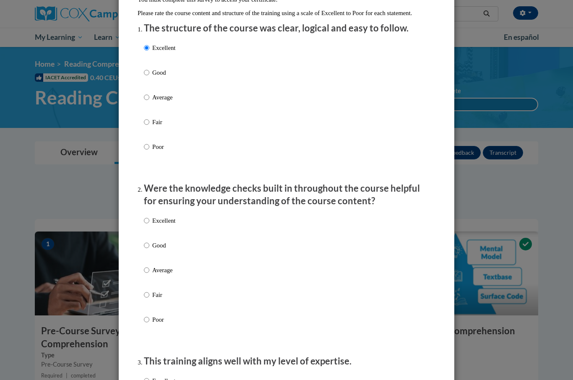
scroll to position [183, 0]
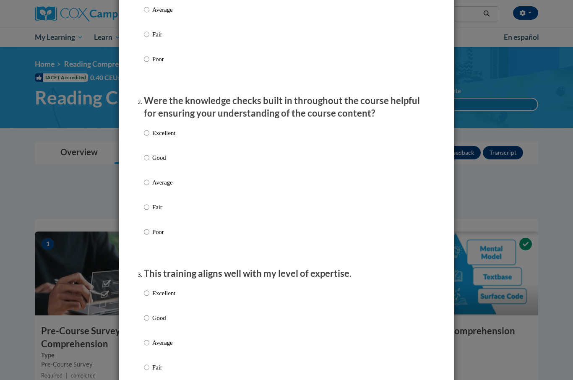
click at [147, 128] on input "Excellent" at bounding box center [146, 132] width 5 height 9
radio input "true"
click at [145, 289] on input "Excellent" at bounding box center [146, 293] width 5 height 9
radio input "true"
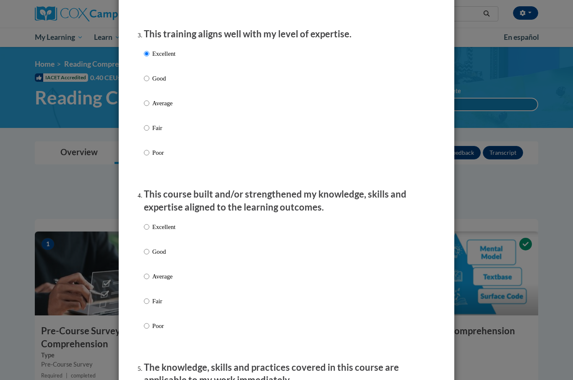
scroll to position [523, 0]
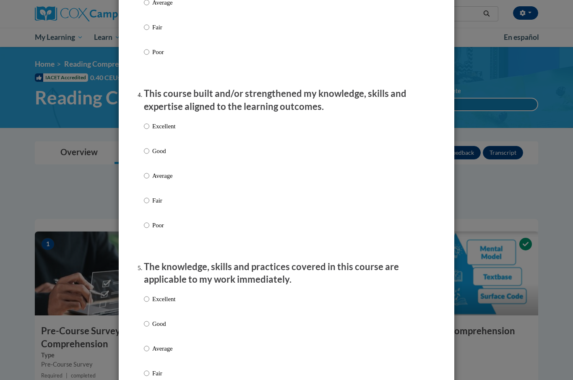
click at [145, 124] on input "Excellent" at bounding box center [146, 126] width 5 height 9
radio input "true"
click at [148, 294] on input "Excellent" at bounding box center [146, 298] width 5 height 9
radio input "true"
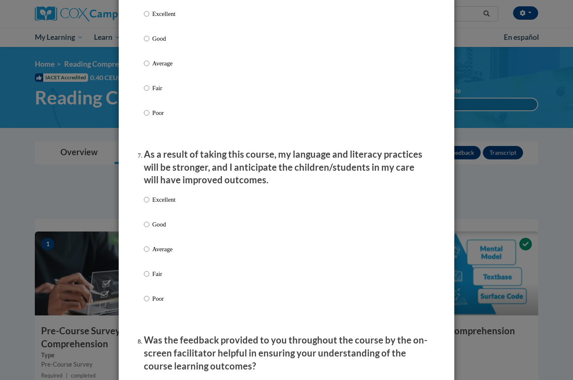
scroll to position [956, 0]
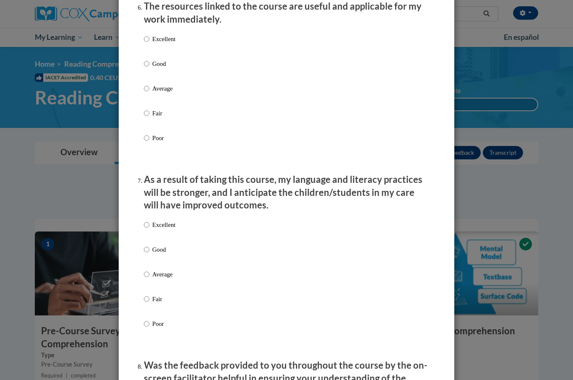
click at [146, 34] on input "Excellent" at bounding box center [146, 38] width 5 height 9
radio input "true"
click at [151, 220] on label "Excellent" at bounding box center [159, 231] width 31 height 23
click at [149, 220] on input "Excellent" at bounding box center [146, 224] width 5 height 9
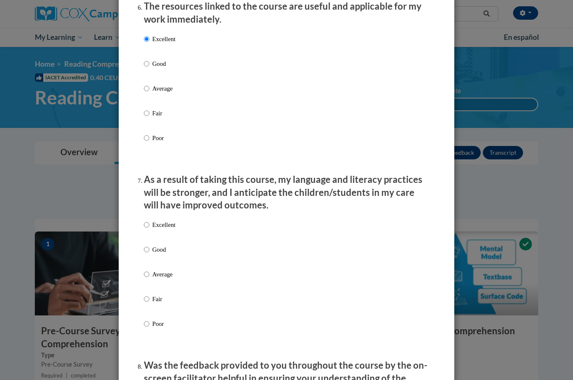
radio input "true"
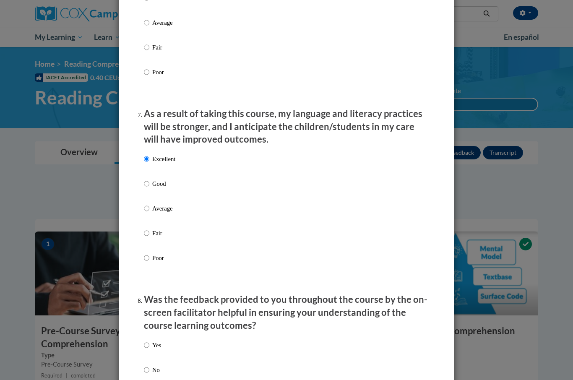
scroll to position [1159, 0]
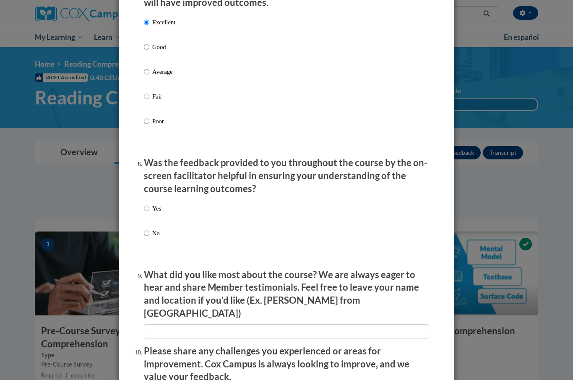
click at [145, 204] on input "Yes" at bounding box center [146, 208] width 5 height 9
radio input "true"
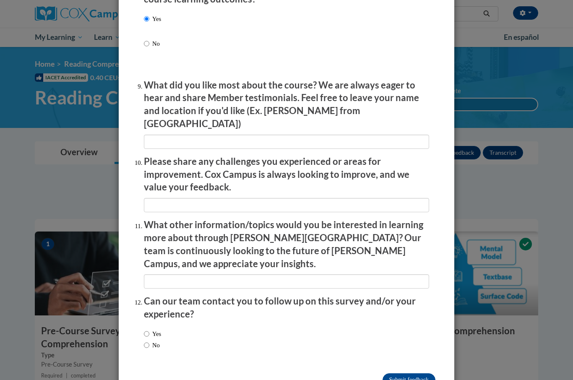
scroll to position [1348, 0]
click at [151, 330] on label "Yes" at bounding box center [152, 334] width 17 height 9
click at [149, 330] on input "Yes" at bounding box center [146, 334] width 5 height 9
radio input "true"
click at [144, 341] on input "No" at bounding box center [146, 345] width 5 height 9
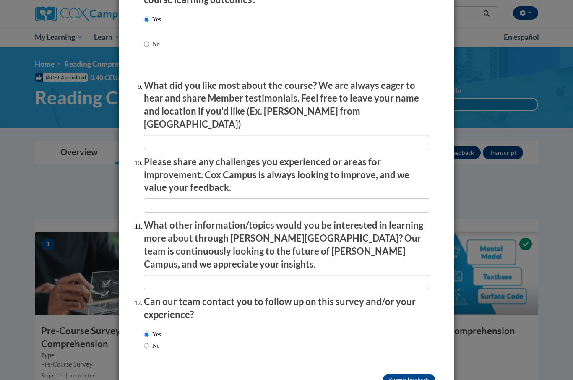
radio input "true"
click at [408, 374] on input "Submit feedback" at bounding box center [409, 380] width 53 height 13
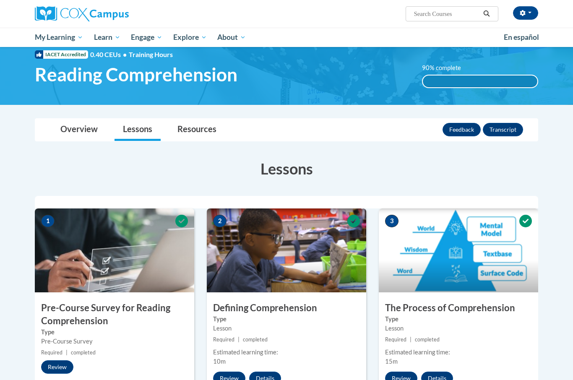
scroll to position [18, 0]
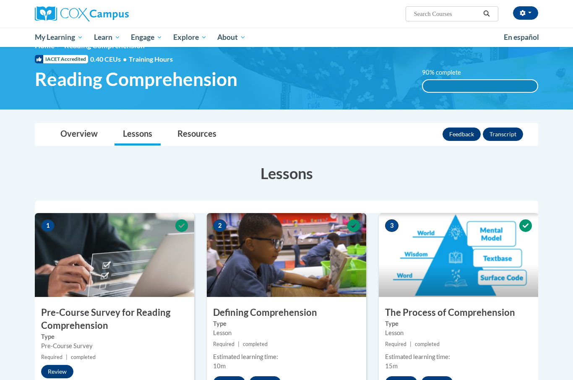
click at [479, 76] on div "90% complete 90% complete 0.001%" at bounding box center [480, 80] width 129 height 25
click at [440, 69] on label "90% complete" at bounding box center [446, 72] width 48 height 9
click at [86, 133] on link "Overview" at bounding box center [79, 134] width 54 height 22
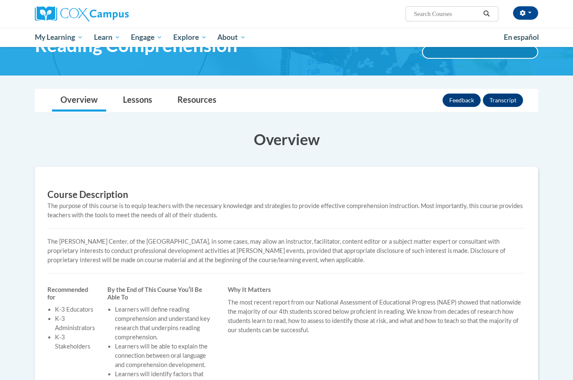
scroll to position [48, 0]
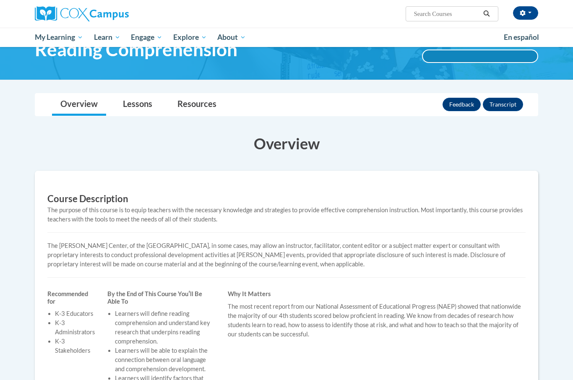
click at [125, 110] on link "Lessons" at bounding box center [138, 105] width 46 height 22
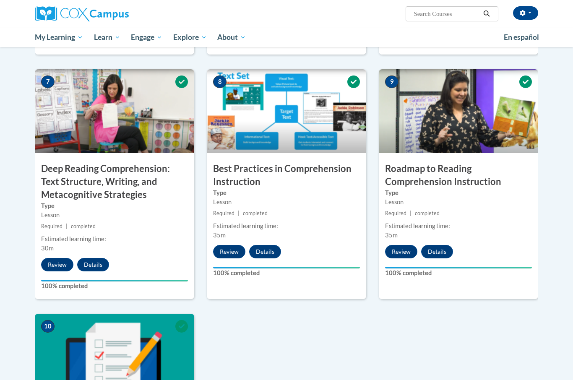
scroll to position [625, 0]
click at [403, 253] on button "Review" at bounding box center [401, 251] width 32 height 13
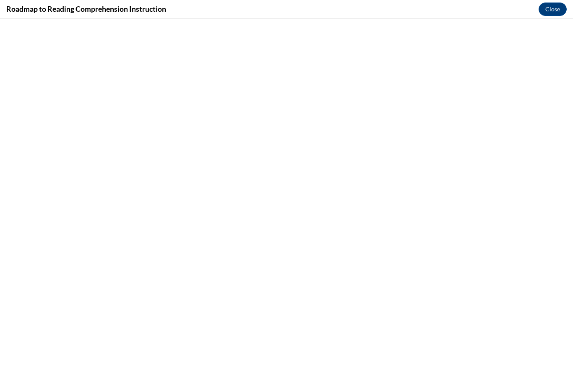
click at [557, 10] on button "Close" at bounding box center [553, 9] width 28 height 13
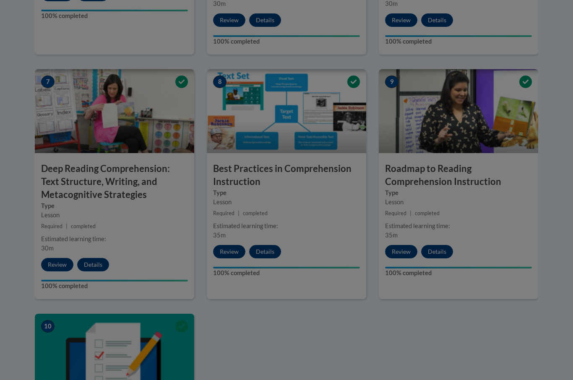
scroll to position [0, 0]
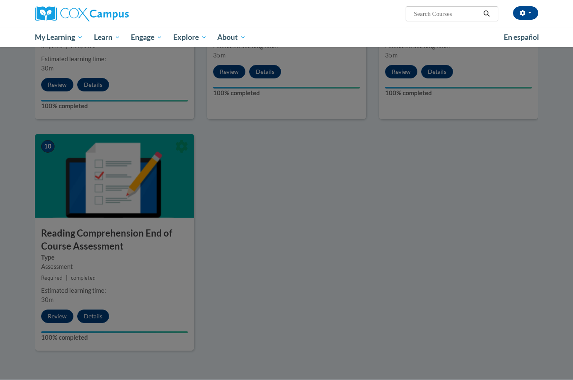
click at [394, 199] on div at bounding box center [286, 190] width 573 height 380
